Goal: Complete application form: Complete application form

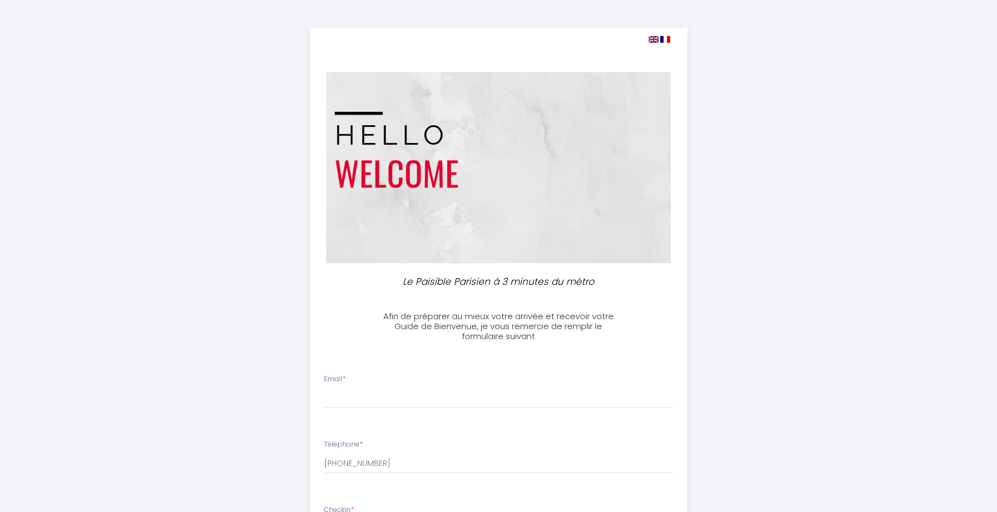
select select
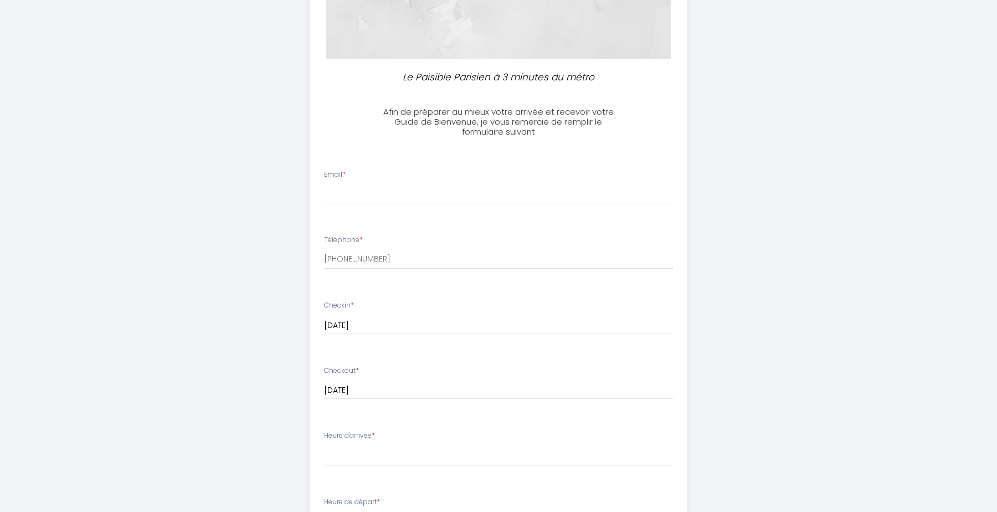
scroll to position [208, 0]
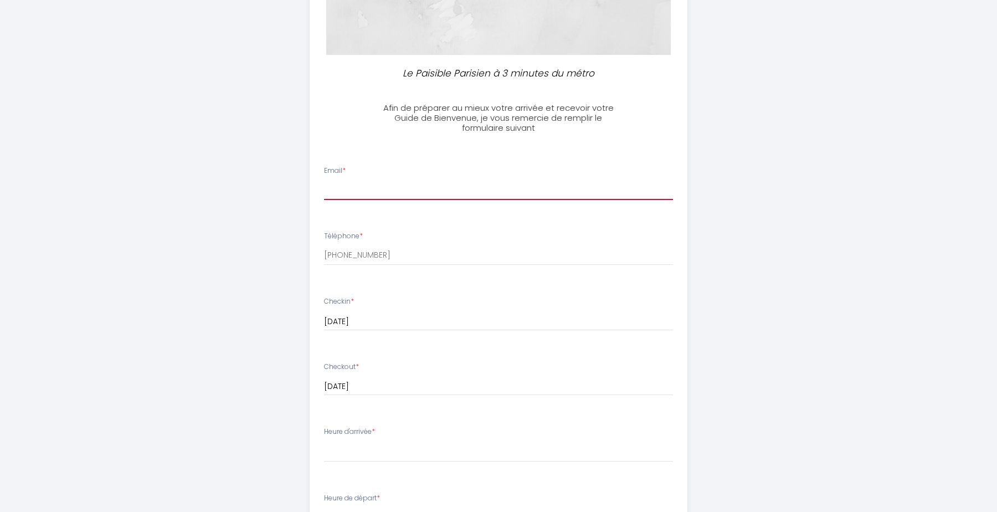
click at [402, 197] on input "Email *" at bounding box center [499, 190] width 350 height 20
type input "leonunruh64@gmail.com"
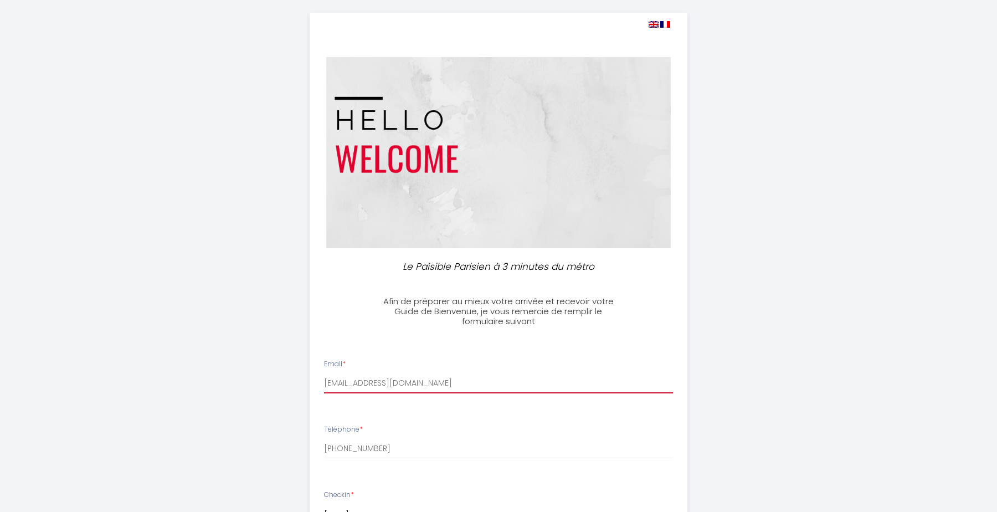
scroll to position [0, 0]
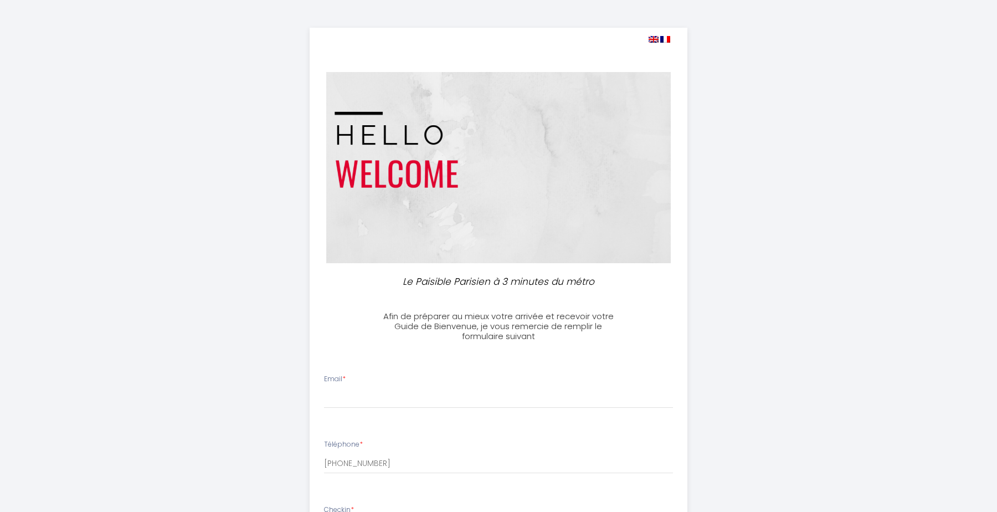
select select
click at [652, 40] on img at bounding box center [654, 39] width 10 height 7
select select
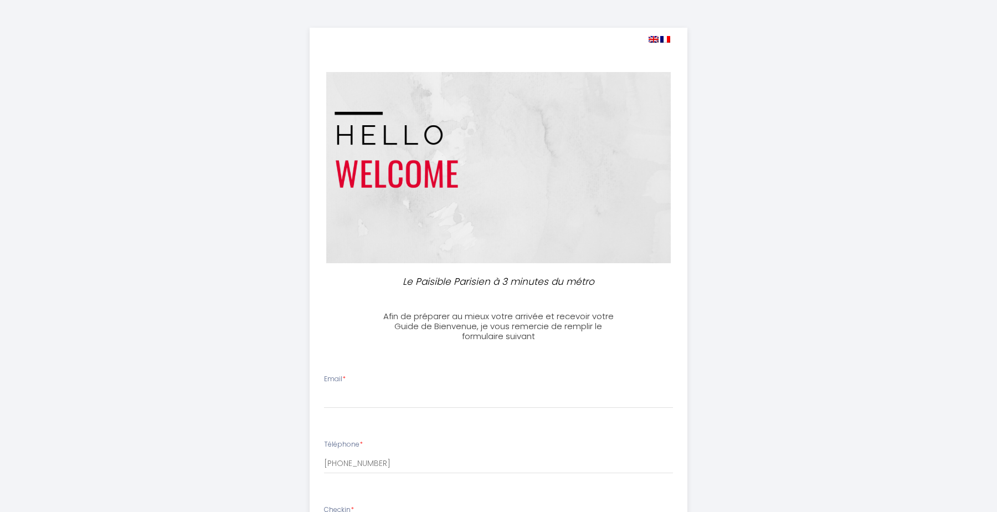
click at [652, 40] on img at bounding box center [654, 39] width 10 height 7
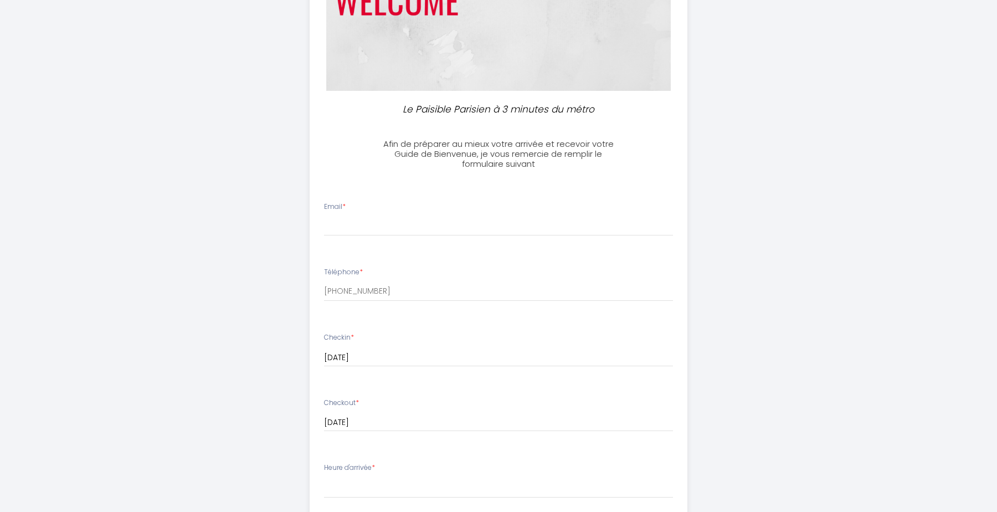
scroll to position [175, 0]
click at [479, 229] on input "Email *" at bounding box center [499, 223] width 350 height 20
type input "[EMAIL_ADDRESS][DOMAIN_NAME]"
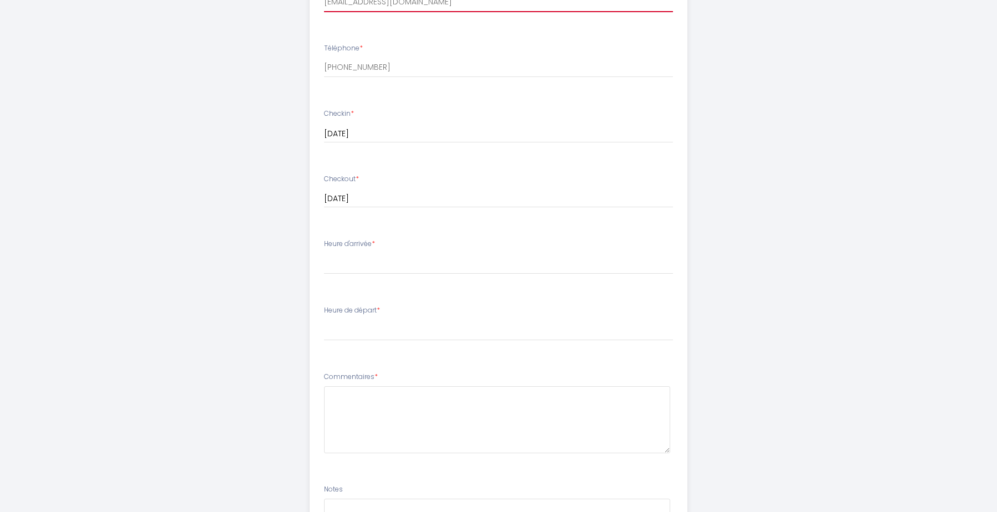
scroll to position [414, 0]
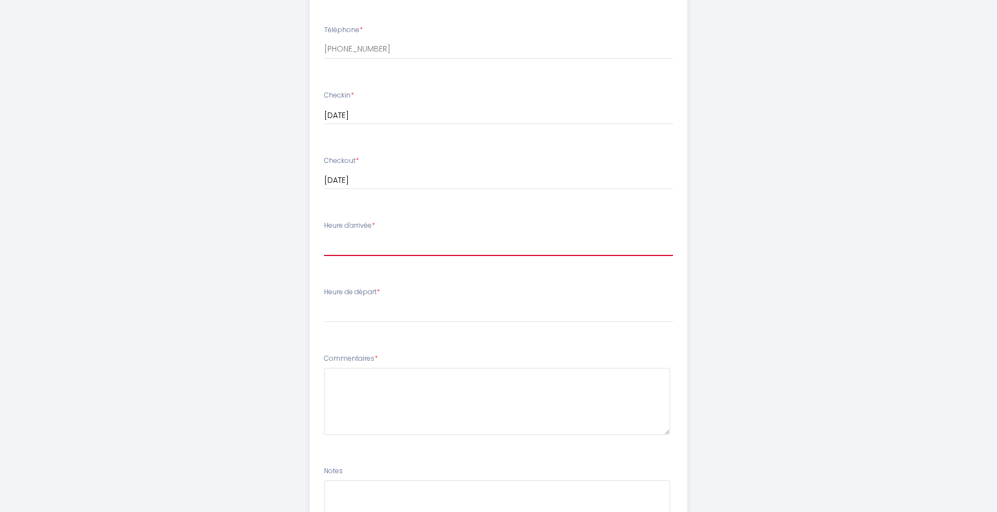
click at [415, 247] on select "16:00 16:30 17:00 17:30 18:00 18:30 19:00 19:30 20:00 20:30 21:00 21:30 22:00 2…" at bounding box center [499, 245] width 350 height 21
select select "16:30"
click at [324, 235] on select "16:00 16:30 17:00 17:30 18:00 18:30 19:00 19:30 20:00 20:30 21:00 21:30 22:00 2…" at bounding box center [499, 245] width 350 height 21
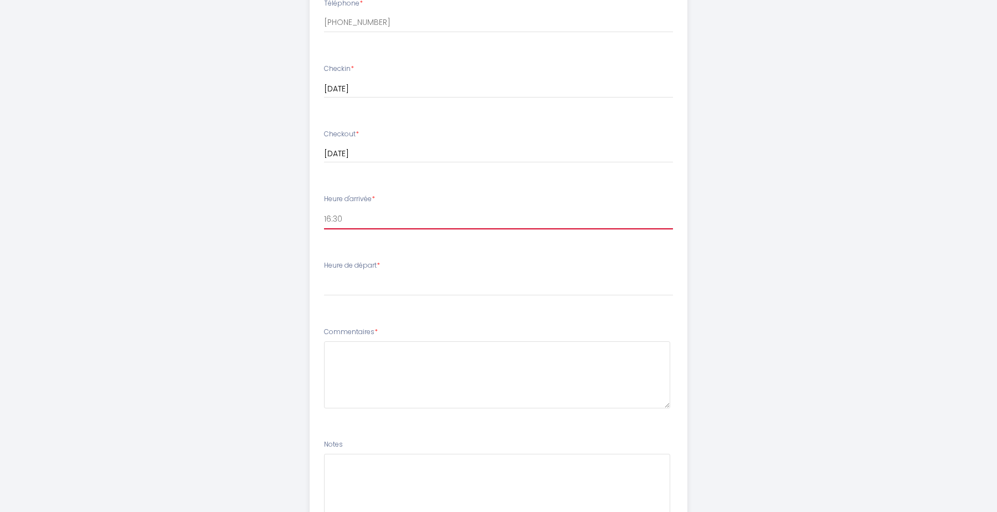
scroll to position [442, 0]
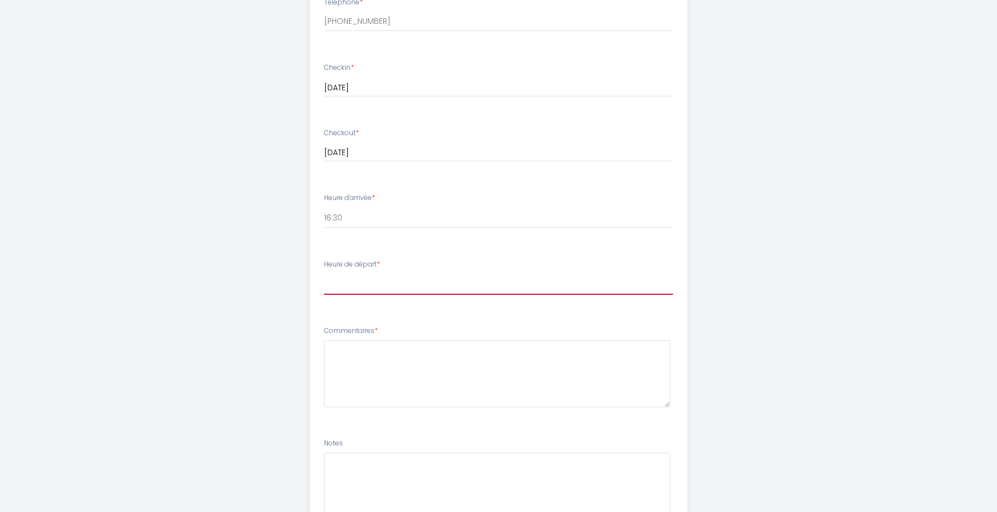
click at [382, 280] on select "00:00 00:30 01:00 01:30 02:00 02:30 03:00 03:30 04:00 04:30 05:00 05:30 06:00 0…" at bounding box center [499, 284] width 350 height 21
select select "11:00"
click at [324, 274] on select "00:00 00:30 01:00 01:30 02:00 02:30 03:00 03:30 04:00 04:30 05:00 05:30 06:00 0…" at bounding box center [499, 284] width 350 height 21
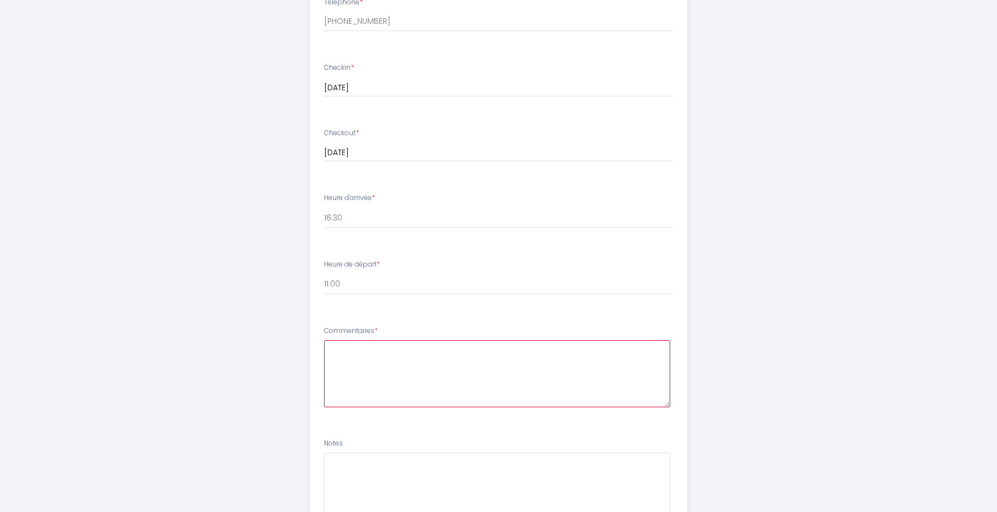
click at [392, 341] on textarea at bounding box center [497, 373] width 347 height 67
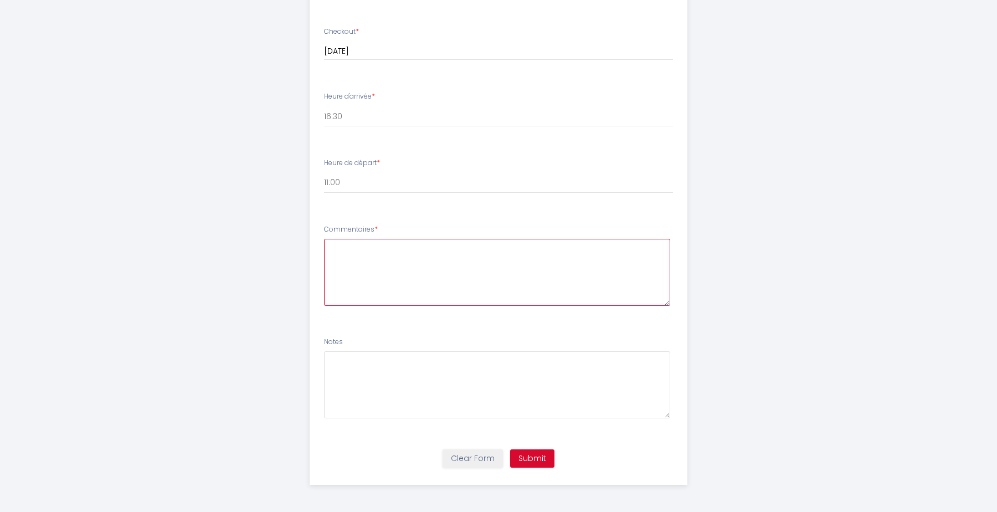
scroll to position [544, 0]
click at [386, 268] on textarea at bounding box center [497, 271] width 347 height 67
type textarea "We will travel by train so the arrival time might differ."
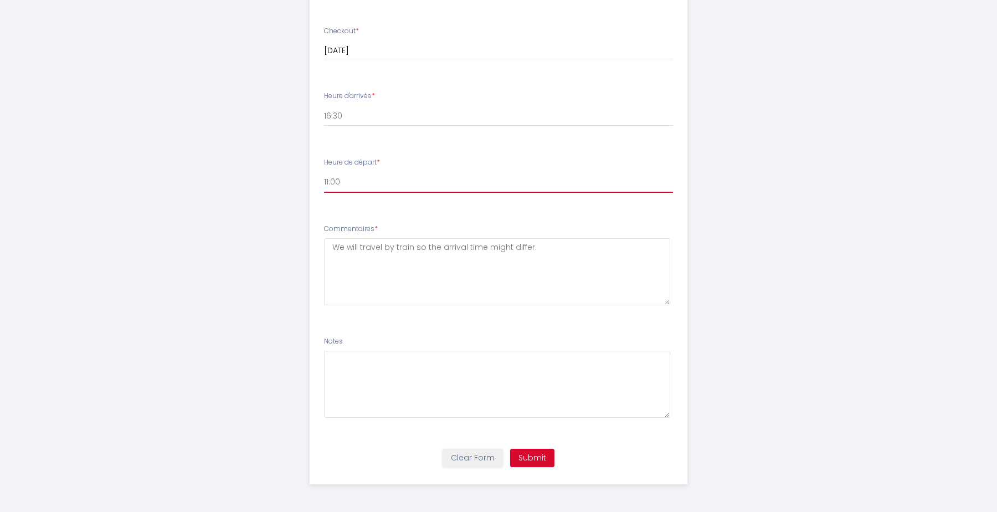
click at [376, 178] on select "00:00 00:30 01:00 01:30 02:00 02:30 03:00 03:30 04:00 04:30 05:00 05:30 06:00 0…" at bounding box center [499, 182] width 350 height 21
select select "10:30"
click at [324, 172] on select "00:00 00:30 01:00 01:30 02:00 02:30 03:00 03:30 04:00 04:30 05:00 05:30 06:00 0…" at bounding box center [499, 182] width 350 height 21
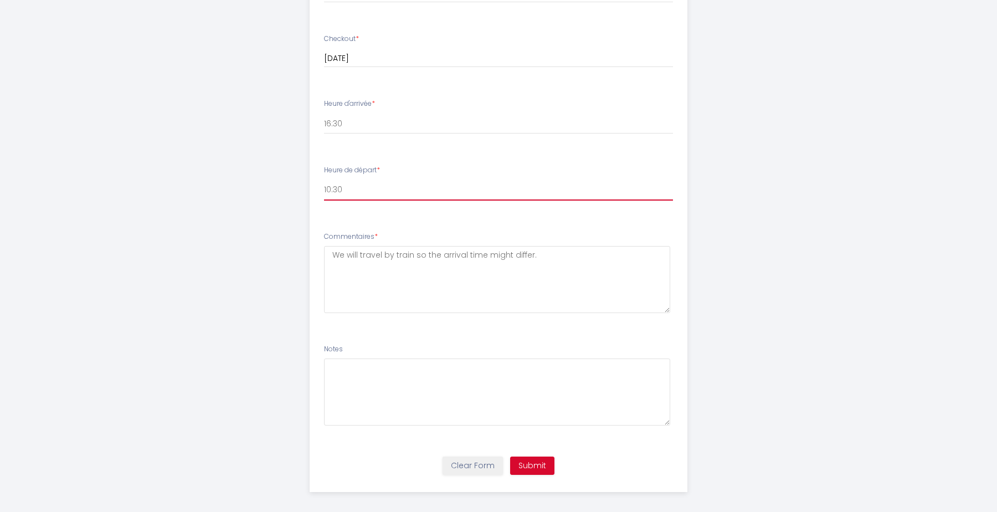
scroll to position [537, 0]
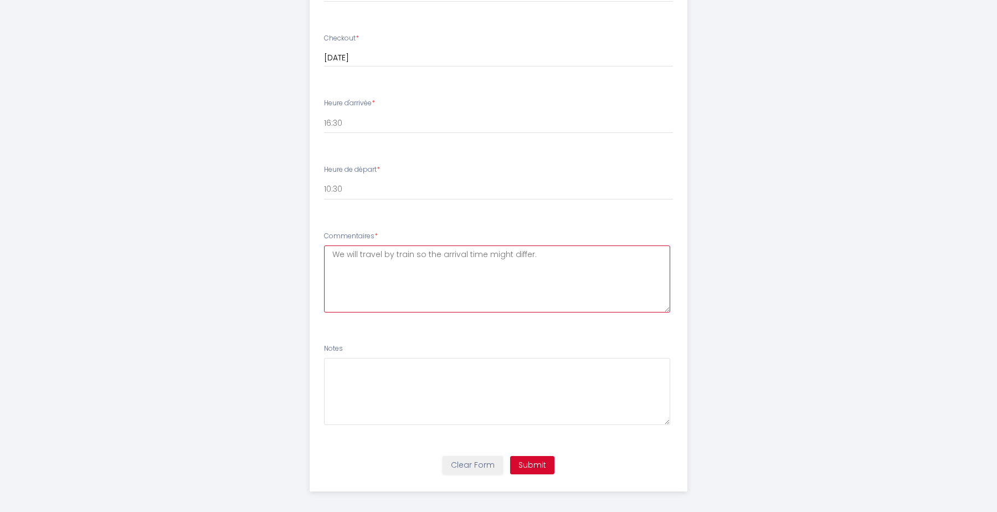
click at [414, 253] on textarea "We will travel by train so the arrival time might differ." at bounding box center [497, 278] width 347 height 67
click at [610, 253] on textarea "We will travel by train with 3 people in total. The arrival time might differ." at bounding box center [497, 278] width 347 height 67
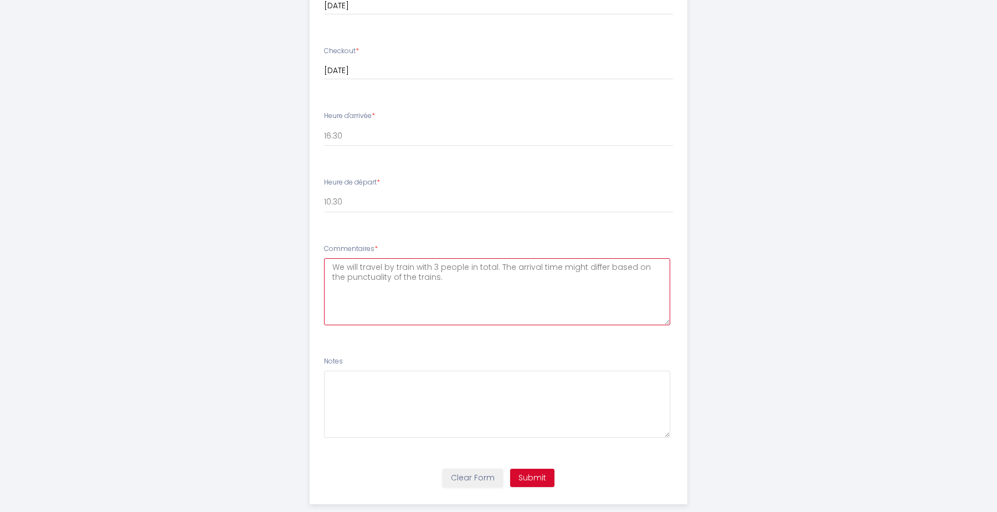
scroll to position [544, 0]
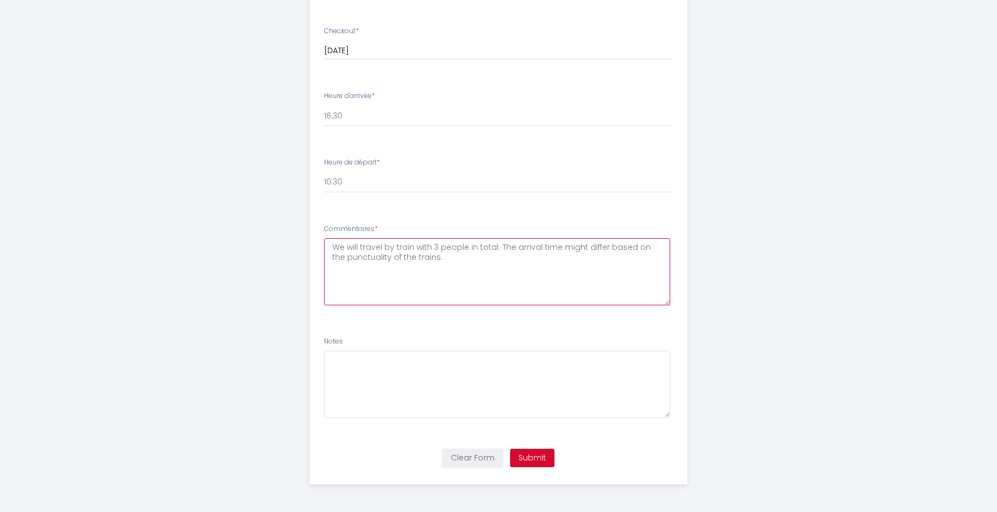
type textarea "We will travel by train with 3 people in total. The arrival time might differ b…"
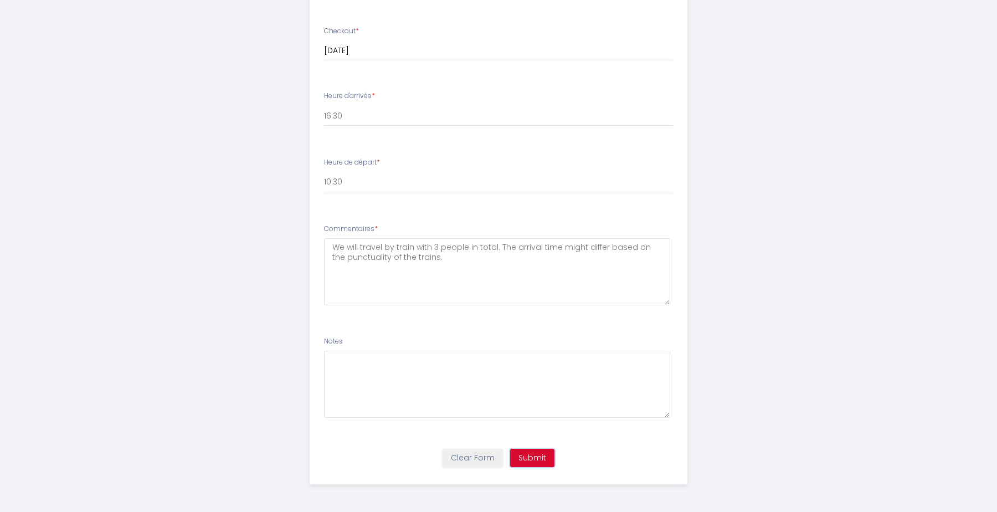
click at [527, 458] on button "Submit" at bounding box center [532, 458] width 44 height 19
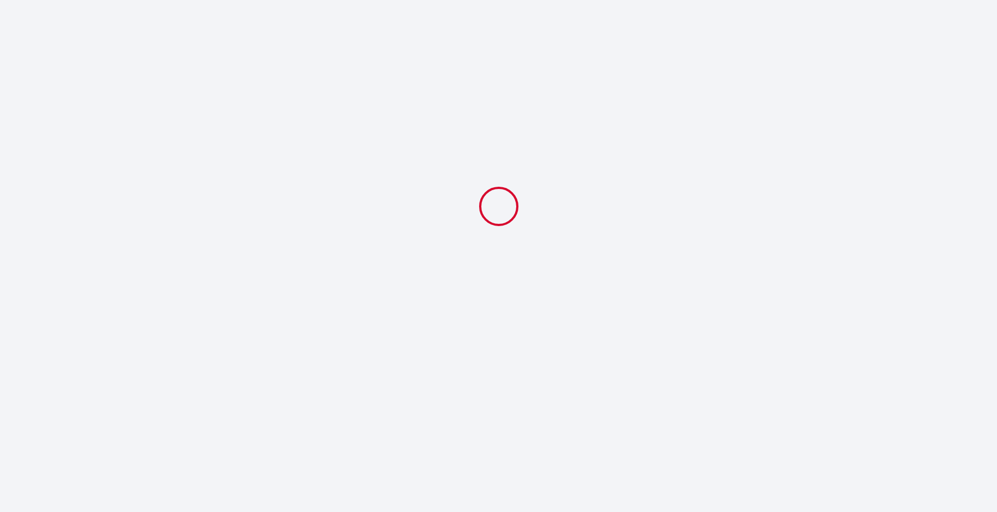
select select "16:30"
select select "10:30"
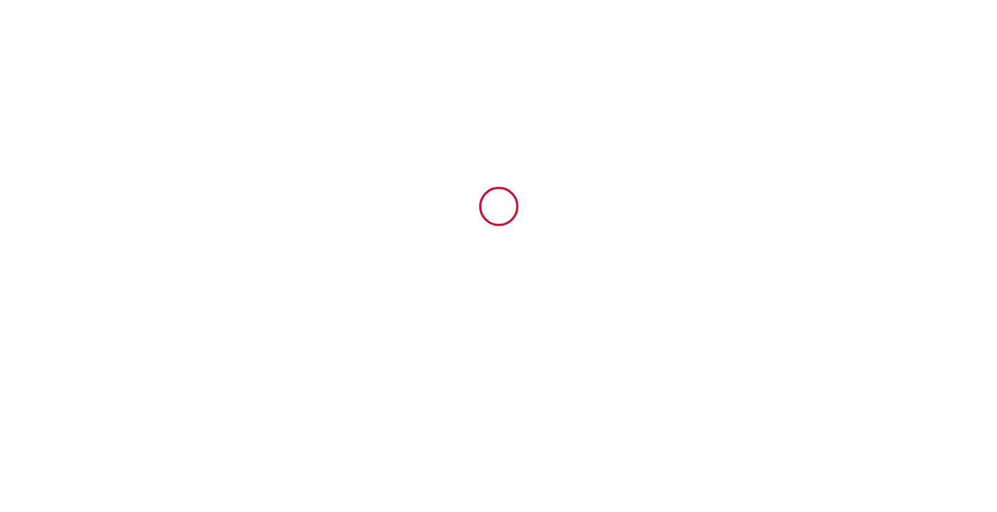
type input "6708685"
type input "Le Paisible Parisien à 3 minutes du métro"
type input "[STREET_ADDRESS] Robert"
type input "94300"
type input "Vincennes"
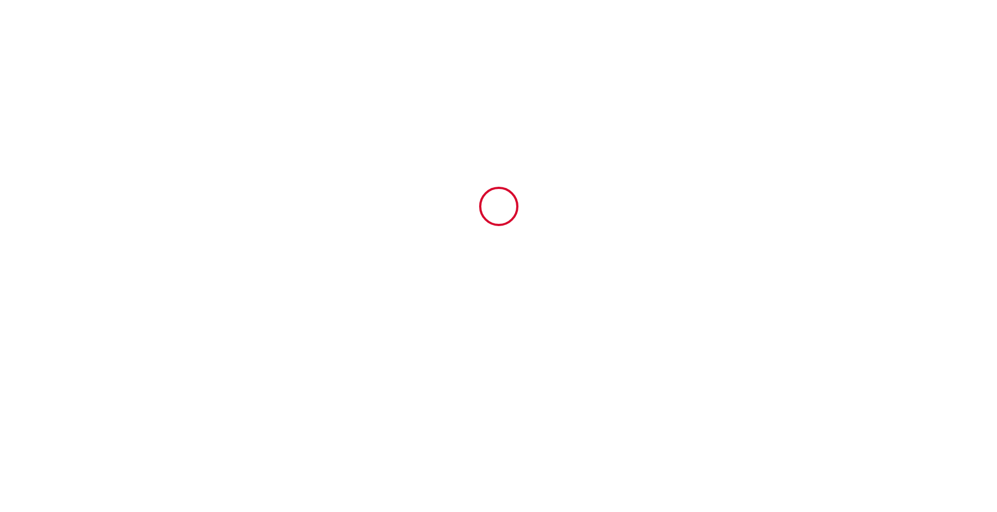
type input "[GEOGRAPHIC_DATA]"
type input "[DATE]"
type input "3"
type input "0"
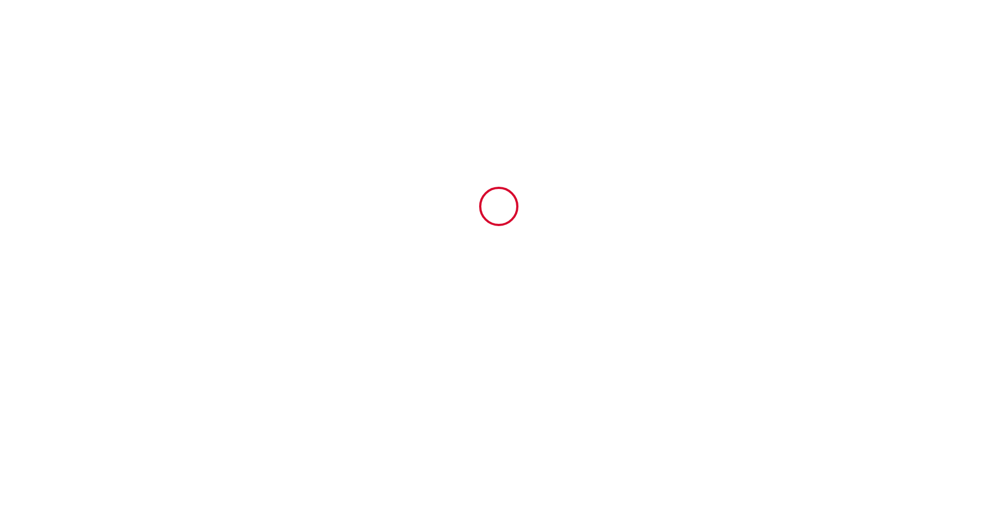
type input "500"
type input "734.6"
type input "SAS"
type input "HOMYLOC"
type input "72B avenue du marechal foch"
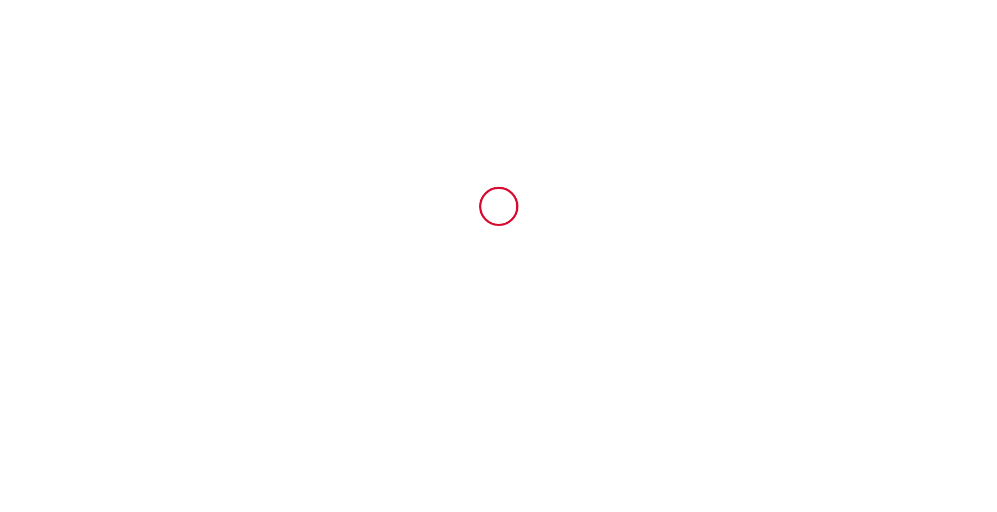
type input "92260"
type input "Fontenay aux roses"
type input "France"
type input "homyloc@outlook.com"
type input "Leon"
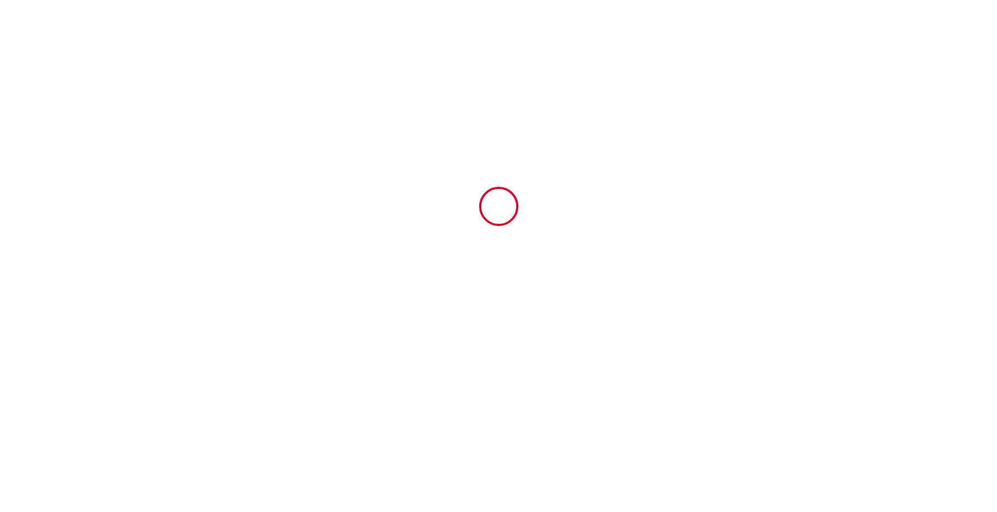
type input "Unruh"
type input "ezcjpoluiidxlrk2zq1s2tvtfvph@reply.superhote.com"
type input "+49 176 21875901"
select select
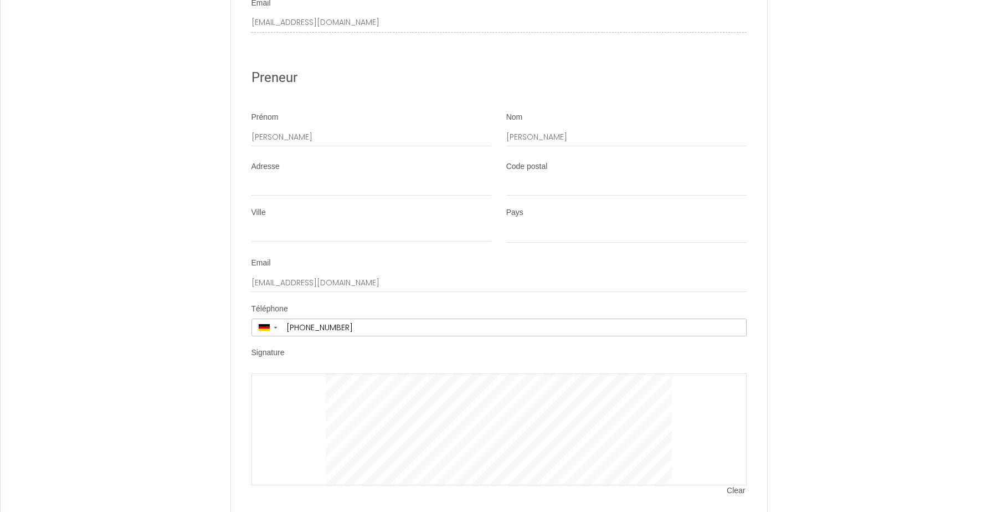
scroll to position [2661, 0]
click at [290, 243] on input "Ville" at bounding box center [372, 233] width 240 height 20
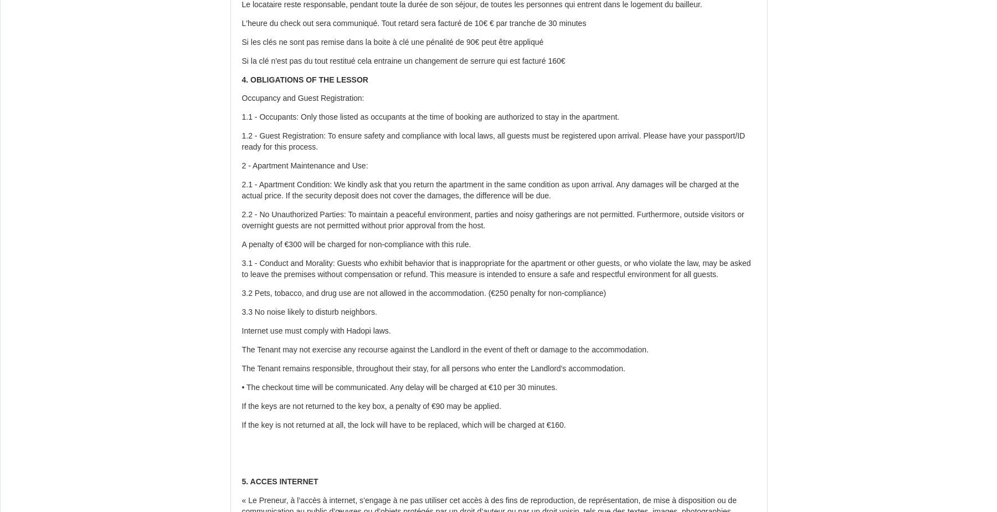
scroll to position [1053, 0]
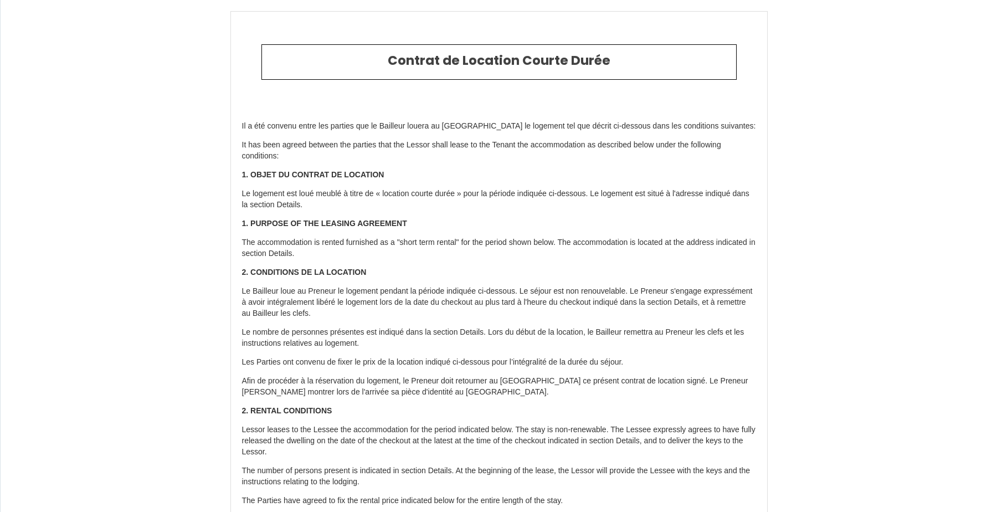
select select
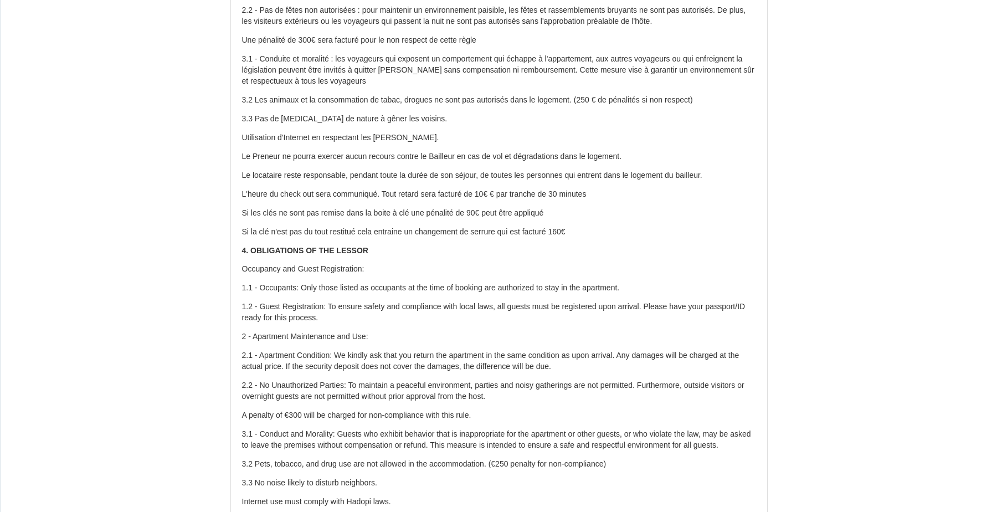
scroll to position [887, 0]
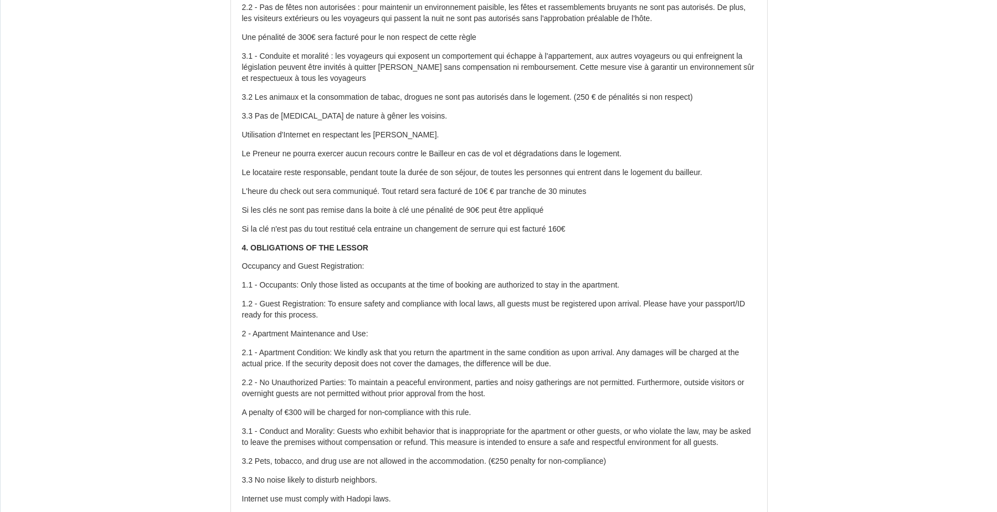
click at [431, 300] on p "1.2 - Guest Registration: To ensure safety and compliance with local laws, all …" at bounding box center [499, 310] width 514 height 22
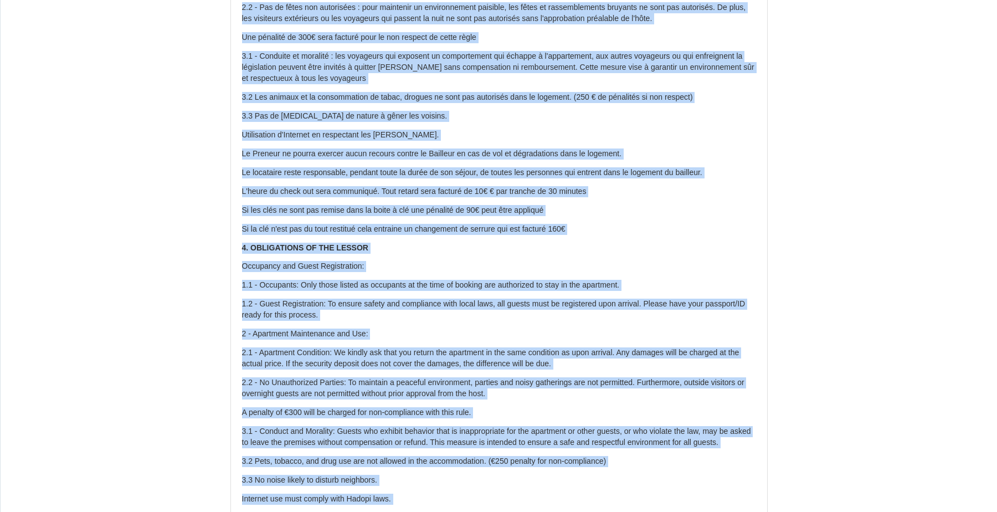
copy body "Loremip do Sitametc Adipis Elits Do e tem incidid utlab etd magnaal eni ad Mini…"
